Goal: Find specific page/section: Find specific page/section

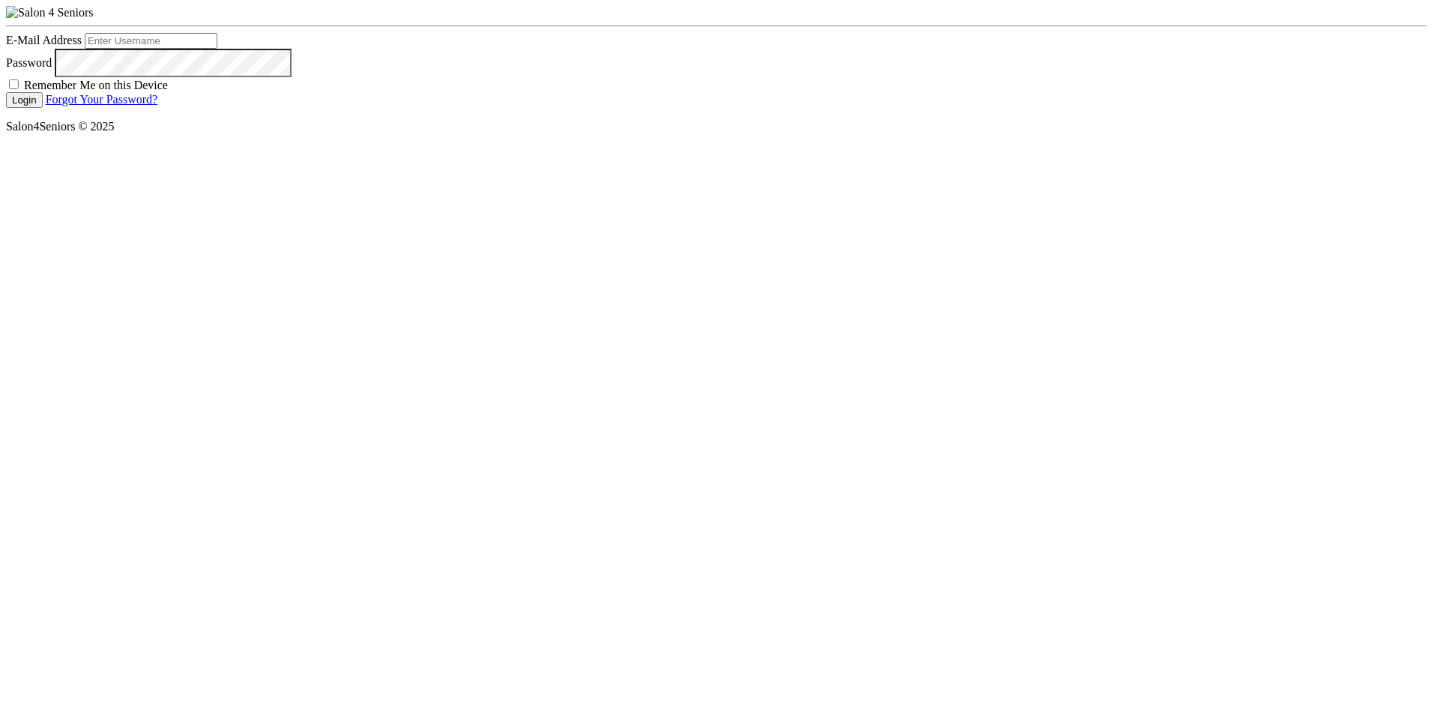
type input "[EMAIL_ADDRESS][PERSON_NAME][DOMAIN_NAME]"
click at [43, 108] on button "Login" at bounding box center [24, 100] width 37 height 16
